Goal: Find specific page/section: Find specific page/section

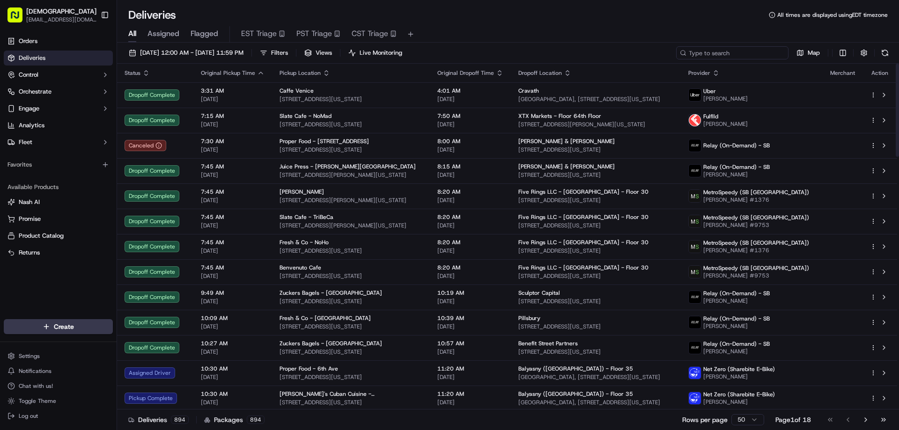
click at [727, 55] on input at bounding box center [732, 52] width 112 height 13
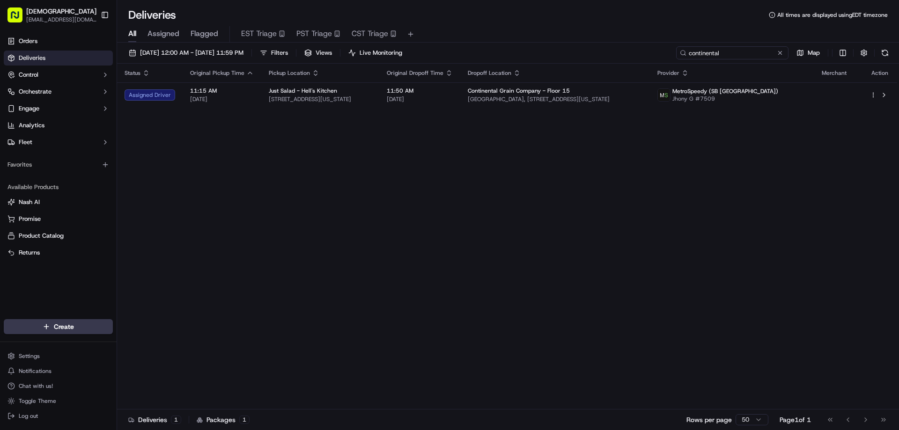
type input "continental"
click at [841, 52] on html "Sharebite eveines@ececonsultinggroup.com Toggle Sidebar Orders Deliveries Contr…" at bounding box center [449, 215] width 899 height 430
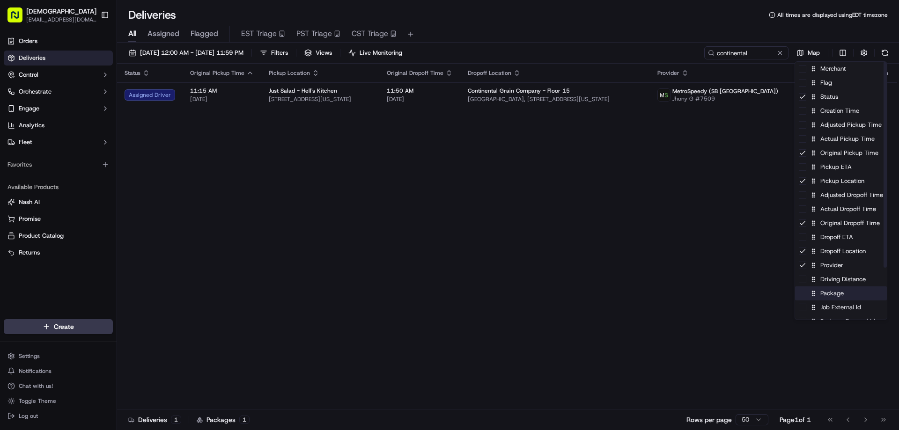
click at [841, 300] on div "Package" at bounding box center [841, 294] width 92 height 14
drag, startPoint x: 590, startPoint y: 235, endPoint x: 584, endPoint y: 222, distance: 13.7
click at [587, 233] on html "Sharebite eveines@ececonsultinggroup.com Toggle Sidebar Orders Deliveries Contr…" at bounding box center [449, 215] width 899 height 430
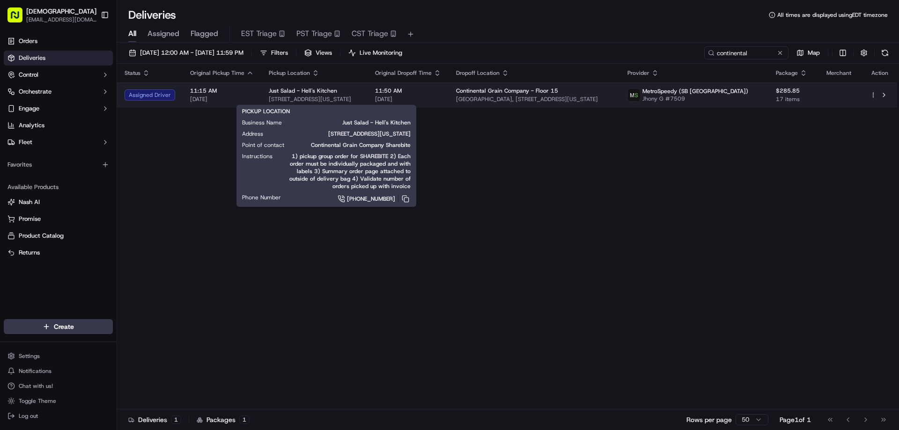
drag, startPoint x: 380, startPoint y: 99, endPoint x: 259, endPoint y: 103, distance: 120.9
click at [261, 103] on td "Just Salad - Hell's Kitchen 321 W 49th St, New York, NY 10019, USA" at bounding box center [314, 94] width 106 height 25
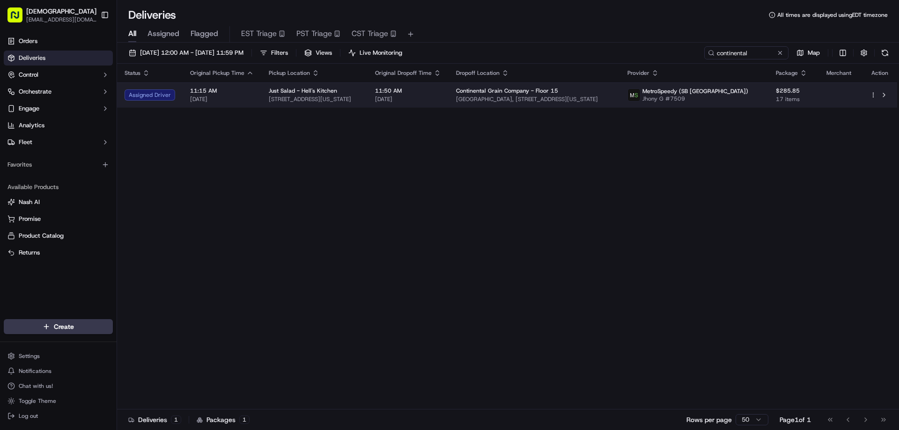
copy span "321 W 49th St, New York, NY 10019, USA"
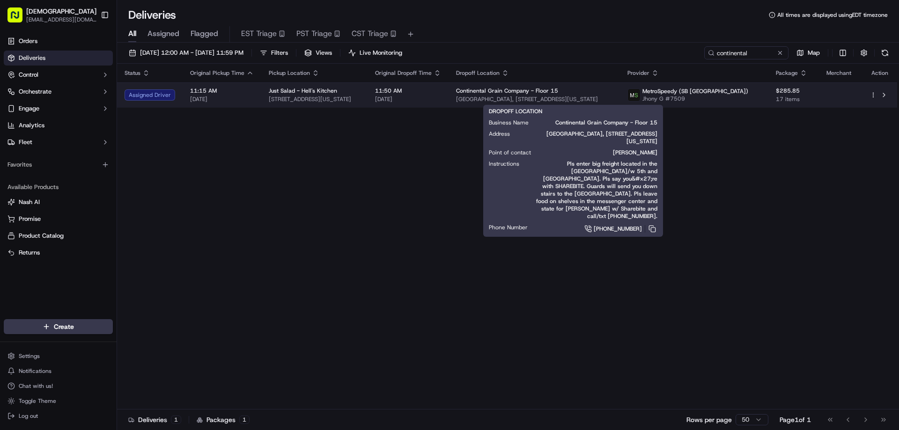
drag, startPoint x: 655, startPoint y: 98, endPoint x: 482, endPoint y: 102, distance: 172.4
click at [482, 102] on span "[GEOGRAPHIC_DATA], [STREET_ADDRESS][US_STATE]" at bounding box center [534, 99] width 156 height 7
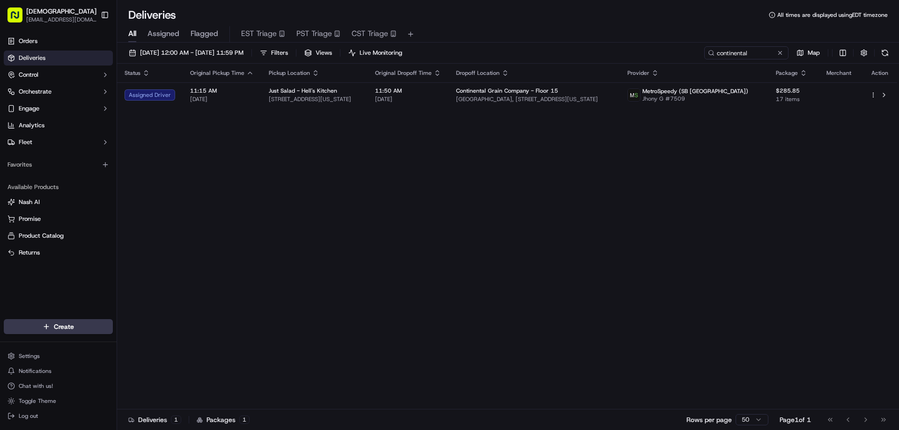
click at [401, 152] on div "Status Original Pickup Time Pickup Location Original Dropoff Time Dropoff Locat…" at bounding box center [507, 237] width 780 height 346
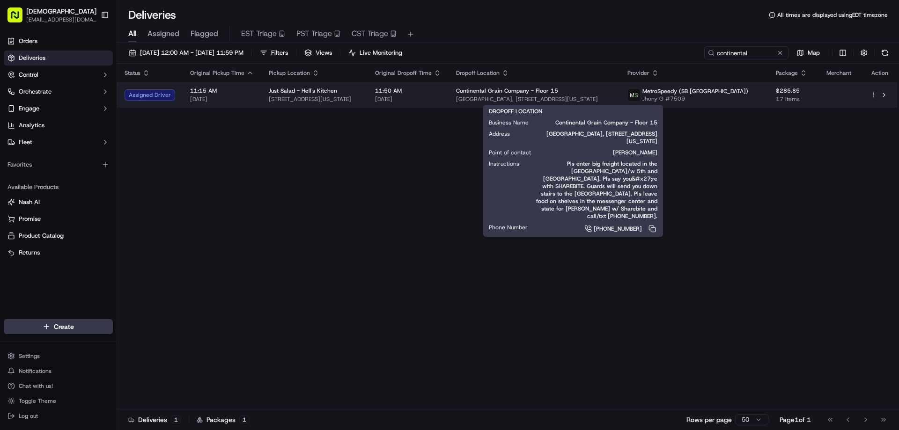
drag, startPoint x: 654, startPoint y: 98, endPoint x: 484, endPoint y: 97, distance: 169.5
click at [484, 97] on span "[GEOGRAPHIC_DATA], [STREET_ADDRESS][US_STATE]" at bounding box center [534, 99] width 156 height 7
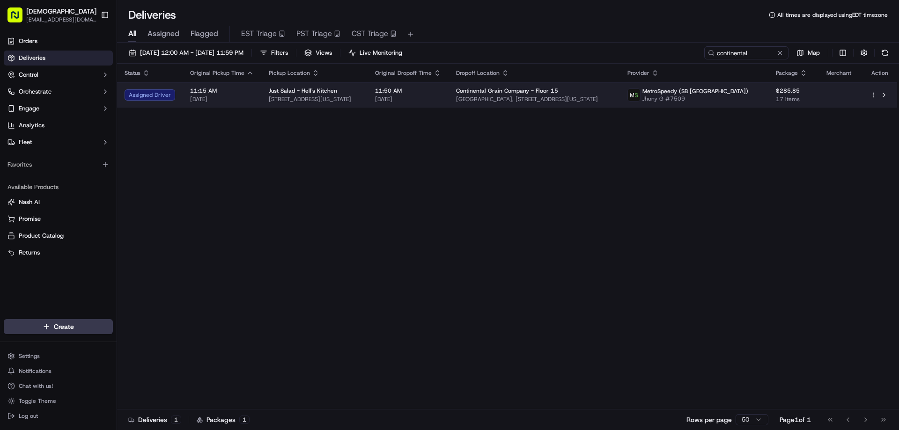
copy span "eneral Motors Building, 767 5th Ave, New York, NY 10153, USA"
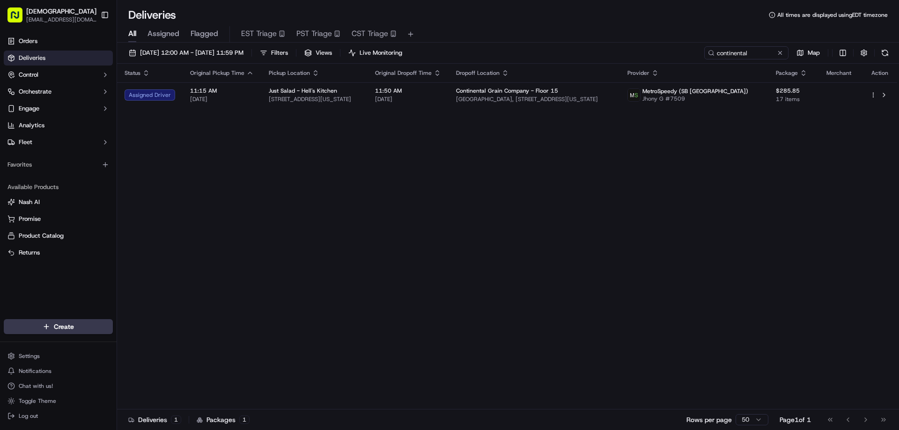
click at [505, 150] on div "Status Original Pickup Time Pickup Location Original Dropoff Time Dropoff Locat…" at bounding box center [507, 237] width 780 height 346
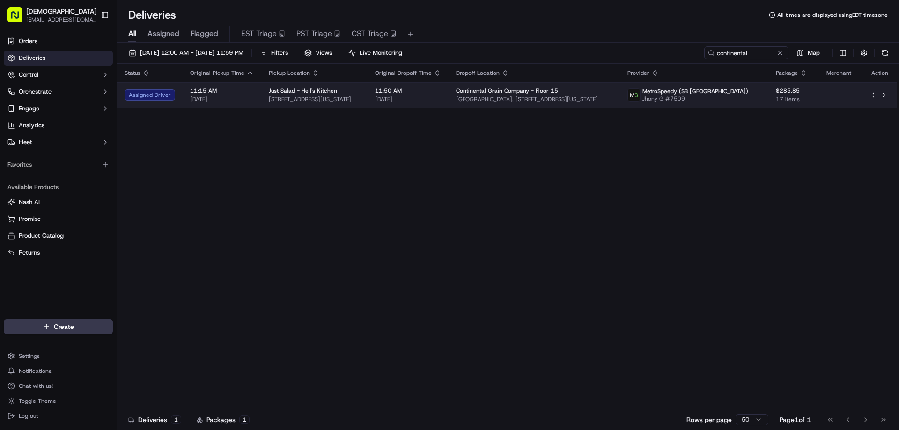
drag, startPoint x: 661, startPoint y: 96, endPoint x: 482, endPoint y: 98, distance: 178.9
click at [479, 103] on td "Continental Grain Company - Floor 15 General Motors Building, 767 5th Ave, New …" at bounding box center [534, 94] width 171 height 25
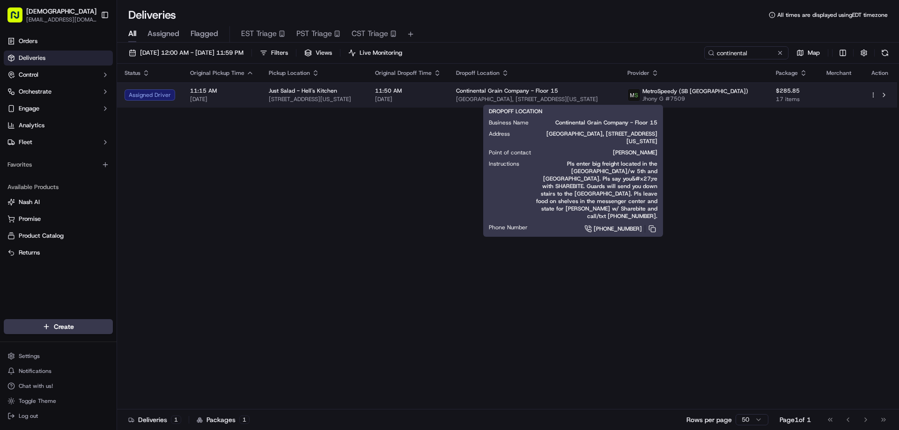
copy span "[GEOGRAPHIC_DATA], [STREET_ADDRESS][US_STATE]"
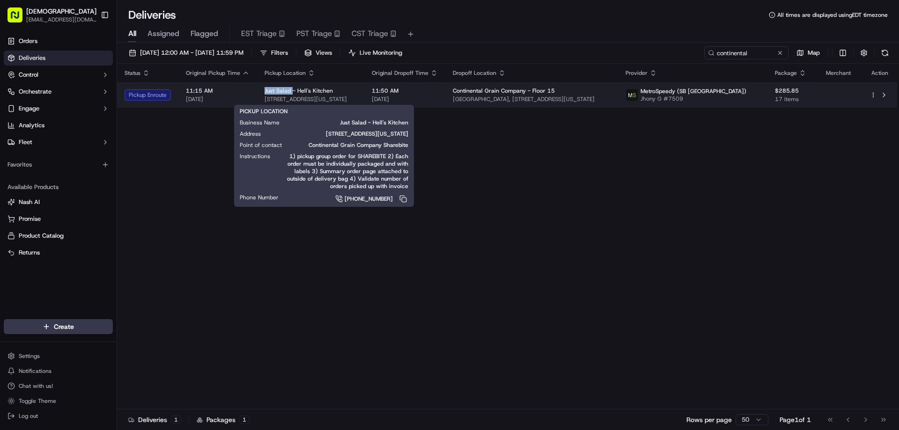
drag, startPoint x: 290, startPoint y: 89, endPoint x: 263, endPoint y: 88, distance: 27.2
click at [265, 88] on span "Just Salad - Hell's Kitchen" at bounding box center [299, 90] width 68 height 7
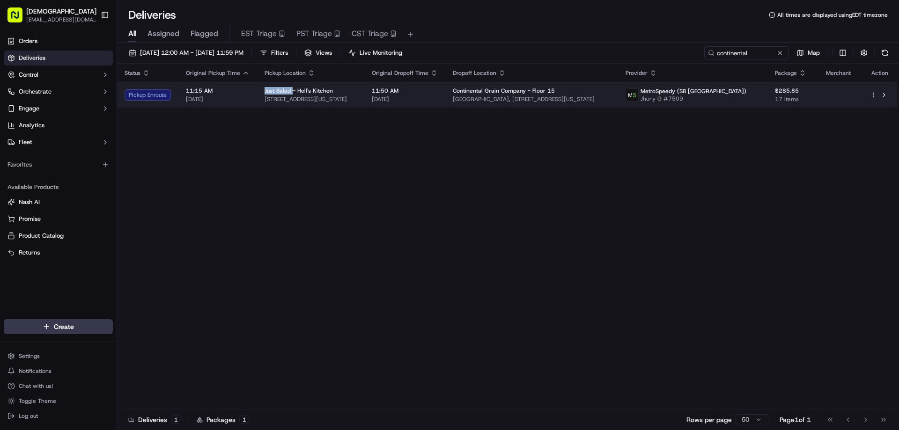
copy span "Just Salad"
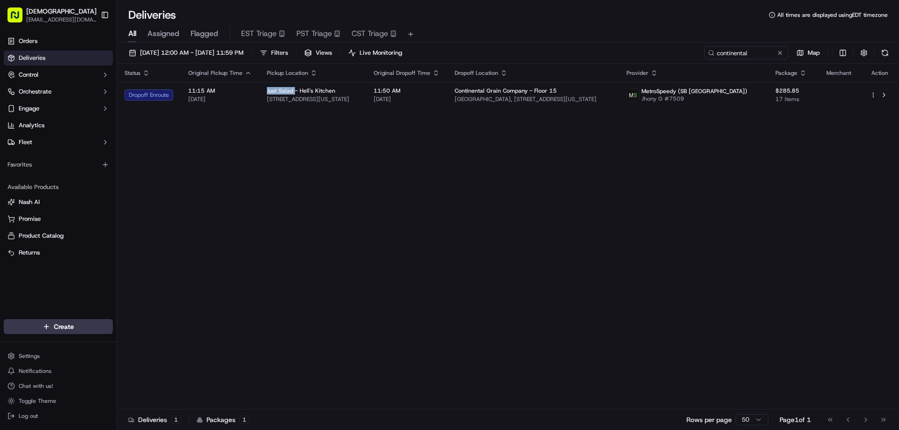
click at [612, 250] on div "Status Original Pickup Time Pickup Location Original Dropoff Time Dropoff Locat…" at bounding box center [507, 237] width 780 height 346
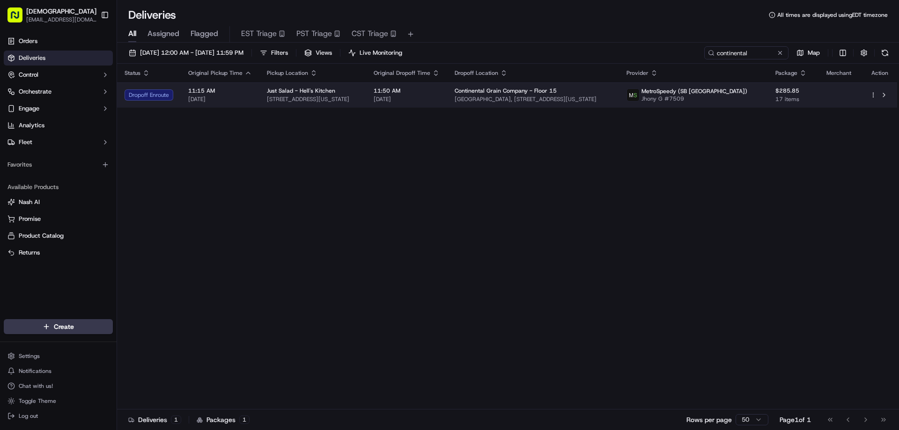
click at [341, 97] on span "321 W 49th St, New York, NY 10019, USA" at bounding box center [313, 99] width 92 height 7
click at [280, 99] on span "321 W 49th St, New York, NY 10019, USA" at bounding box center [313, 99] width 92 height 7
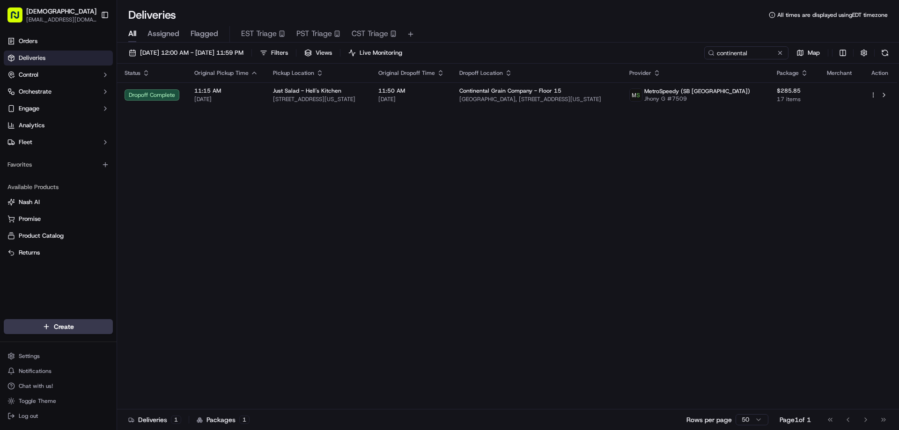
click at [557, 232] on div "Status Original Pickup Time Pickup Location Original Dropoff Time Dropoff Locat…" at bounding box center [507, 237] width 780 height 346
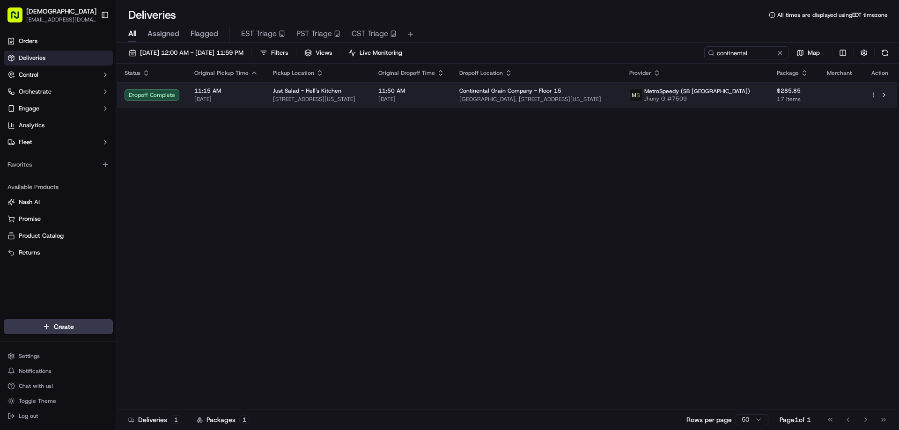
click at [318, 101] on span "321 W 49th St, New York, NY 10019, USA" at bounding box center [318, 99] width 90 height 7
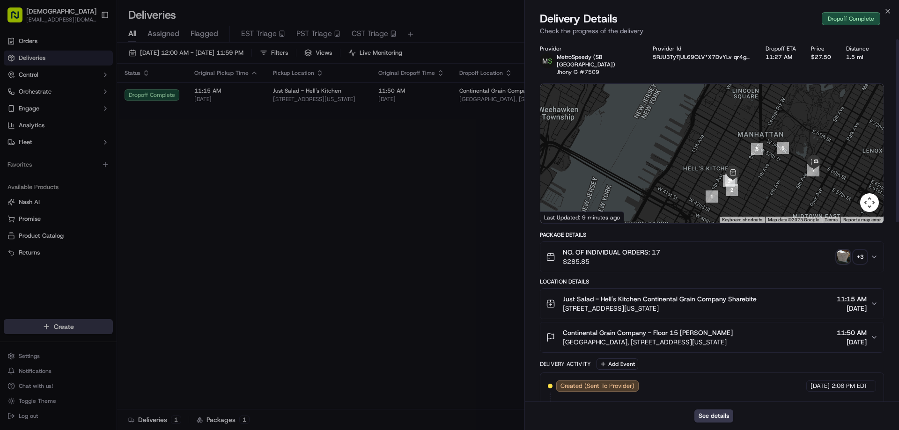
click at [846, 251] on img "button" at bounding box center [843, 257] width 13 height 13
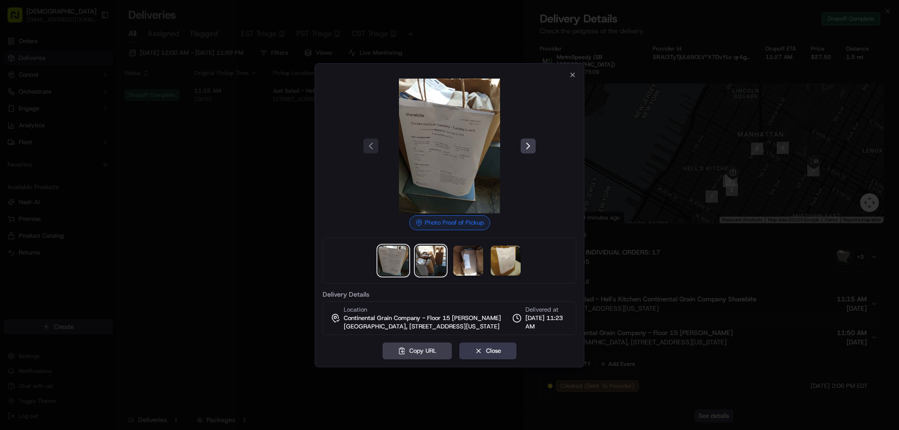
click at [422, 256] on img at bounding box center [431, 261] width 30 height 30
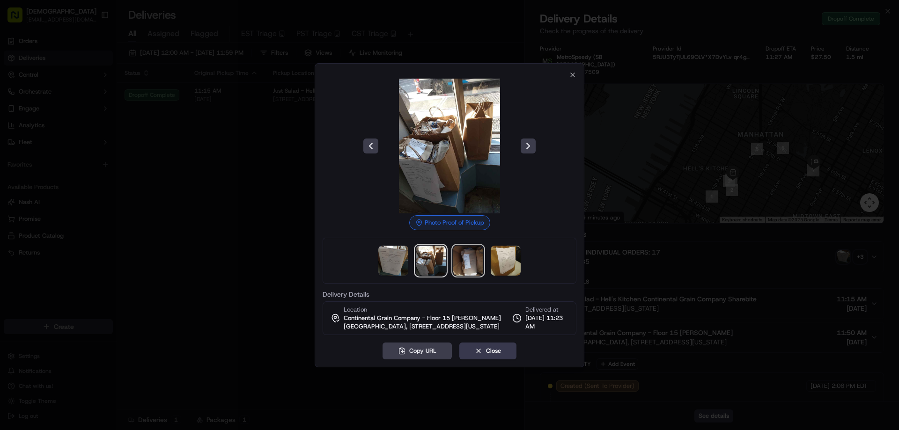
click at [467, 259] on img at bounding box center [468, 261] width 30 height 30
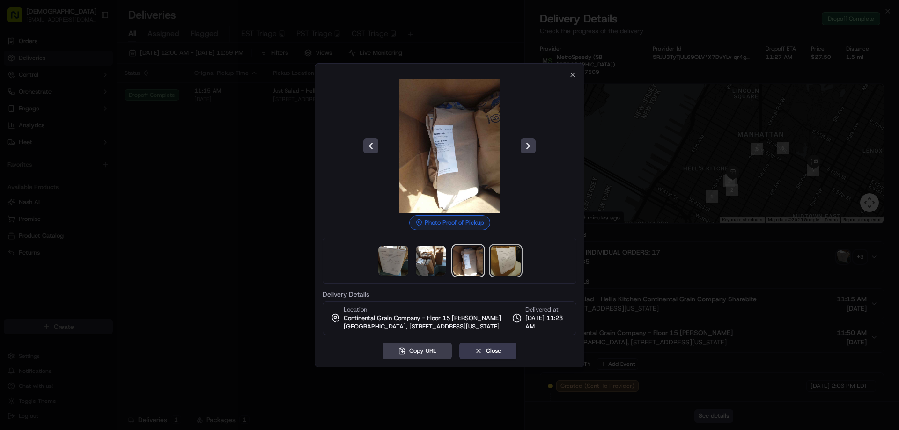
click at [508, 256] on img at bounding box center [506, 261] width 30 height 30
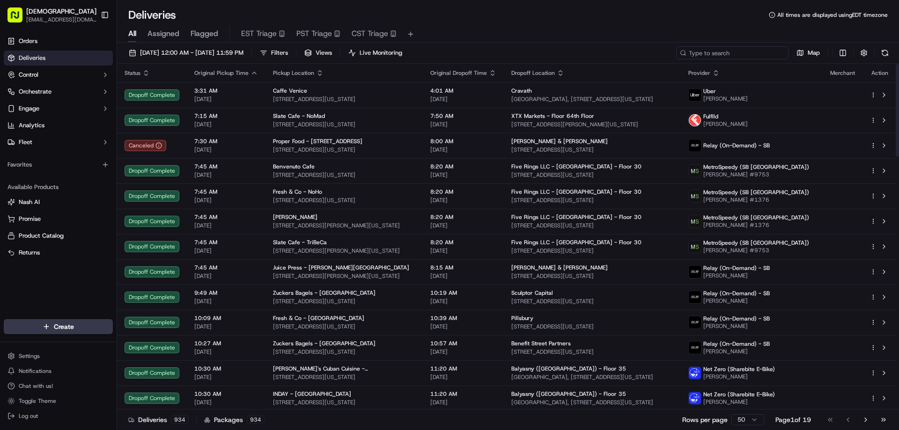
click at [745, 53] on input at bounding box center [732, 52] width 112 height 13
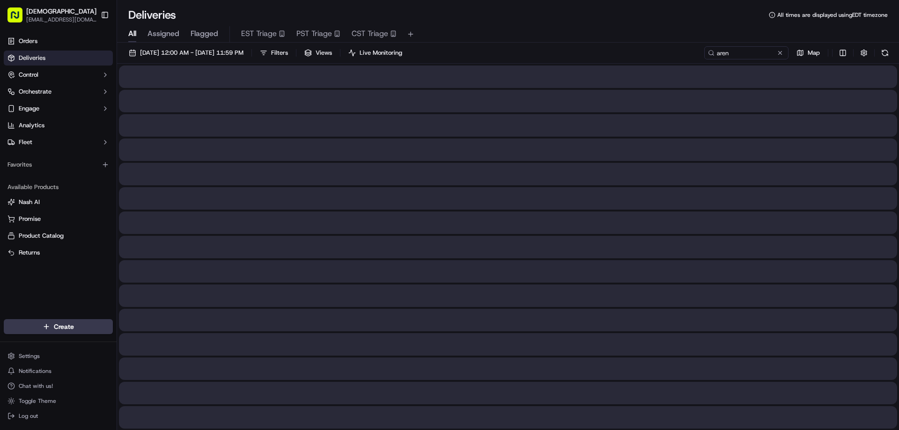
type input "arena"
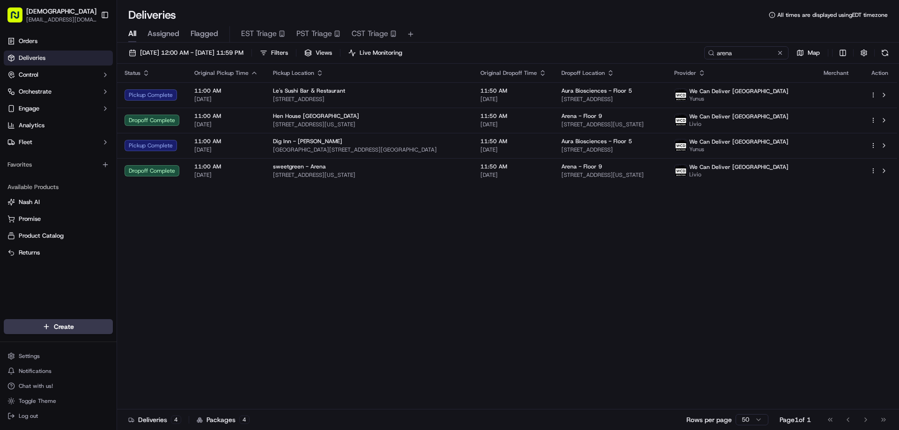
drag, startPoint x: 684, startPoint y: 293, endPoint x: 737, endPoint y: 297, distance: 53.1
click at [686, 293] on div "Status Original Pickup Time Pickup Location Original Dropoff Time Dropoff Locat…" at bounding box center [507, 237] width 780 height 346
drag, startPoint x: 604, startPoint y: 280, endPoint x: 730, endPoint y: 274, distance: 126.1
click at [605, 280] on div "Status Original Pickup Time Pickup Location Original Dropoff Time Dropoff Locat…" at bounding box center [507, 237] width 780 height 346
drag, startPoint x: 581, startPoint y: 313, endPoint x: 556, endPoint y: 324, distance: 27.1
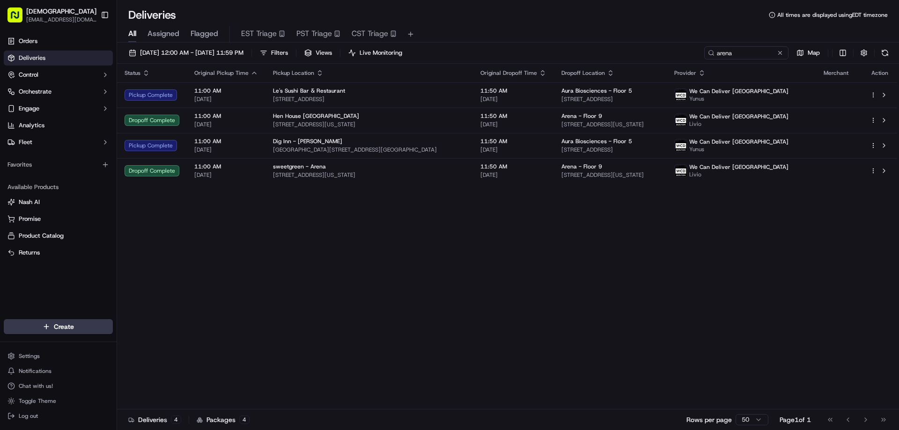
click at [581, 314] on div "Status Original Pickup Time Pickup Location Original Dropoff Time Dropoff Locat…" at bounding box center [507, 237] width 780 height 346
click at [582, 288] on div "Status Original Pickup Time Pickup Location Original Dropoff Time Dropoff Locat…" at bounding box center [507, 237] width 780 height 346
